Goal: Information Seeking & Learning: Find specific fact

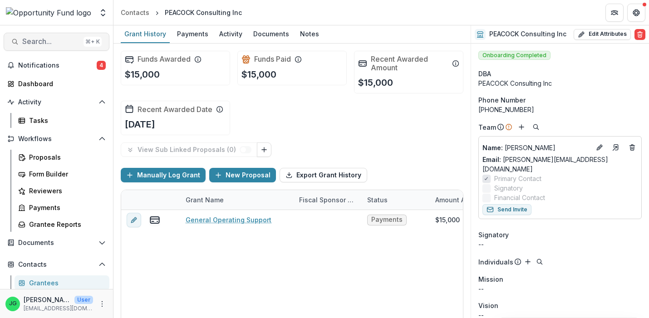
click at [54, 43] on span "Search..." at bounding box center [51, 41] width 58 height 9
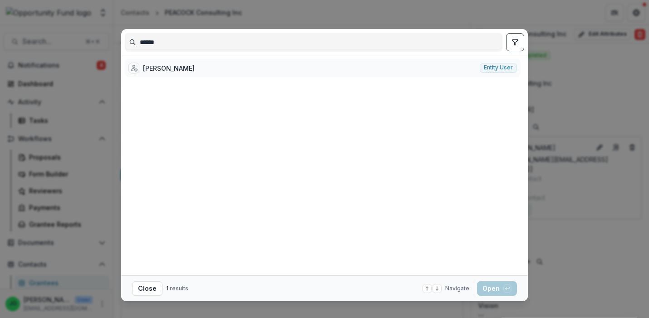
type input "******"
click at [165, 63] on div "[PERSON_NAME]" at bounding box center [161, 68] width 66 height 11
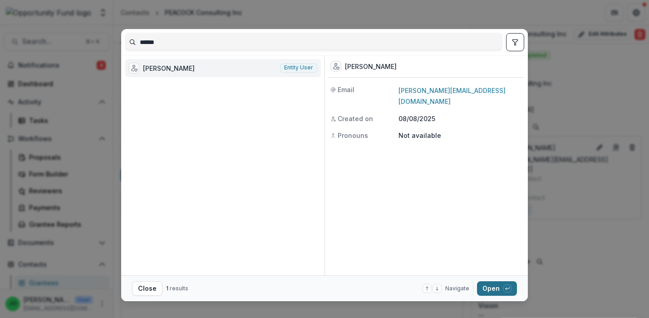
click at [501, 291] on button "Open with enter key" at bounding box center [497, 288] width 40 height 15
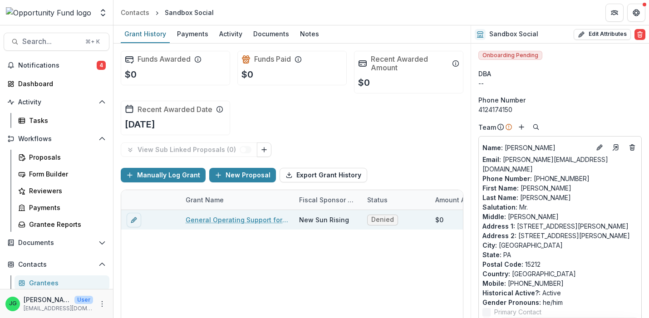
click at [247, 221] on link "General Operating Support for "We Belong in this Sandbox"" at bounding box center [236, 220] width 102 height 10
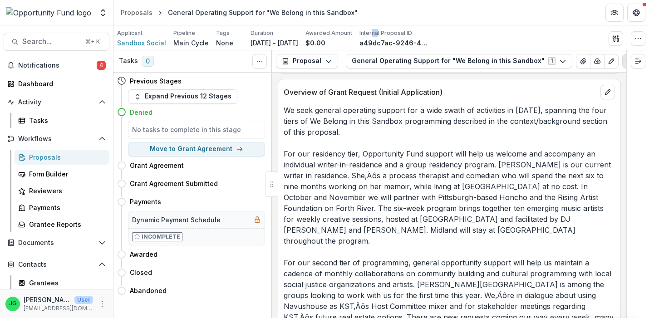
scroll to position [1670, 0]
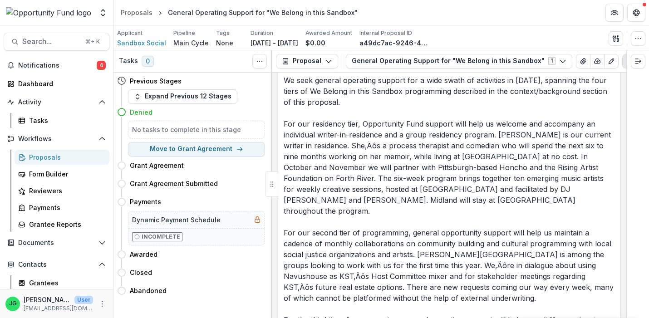
click at [445, 242] on p "We seek general operating support for a wide swath of activities in [DATE], spa…" at bounding box center [448, 303] width 331 height 457
click at [378, 197] on p "We seek general operating support for a wide swath of activities in [DATE], spa…" at bounding box center [448, 303] width 331 height 457
copy p "Navushouse"
